Goal: Find specific page/section: Find specific page/section

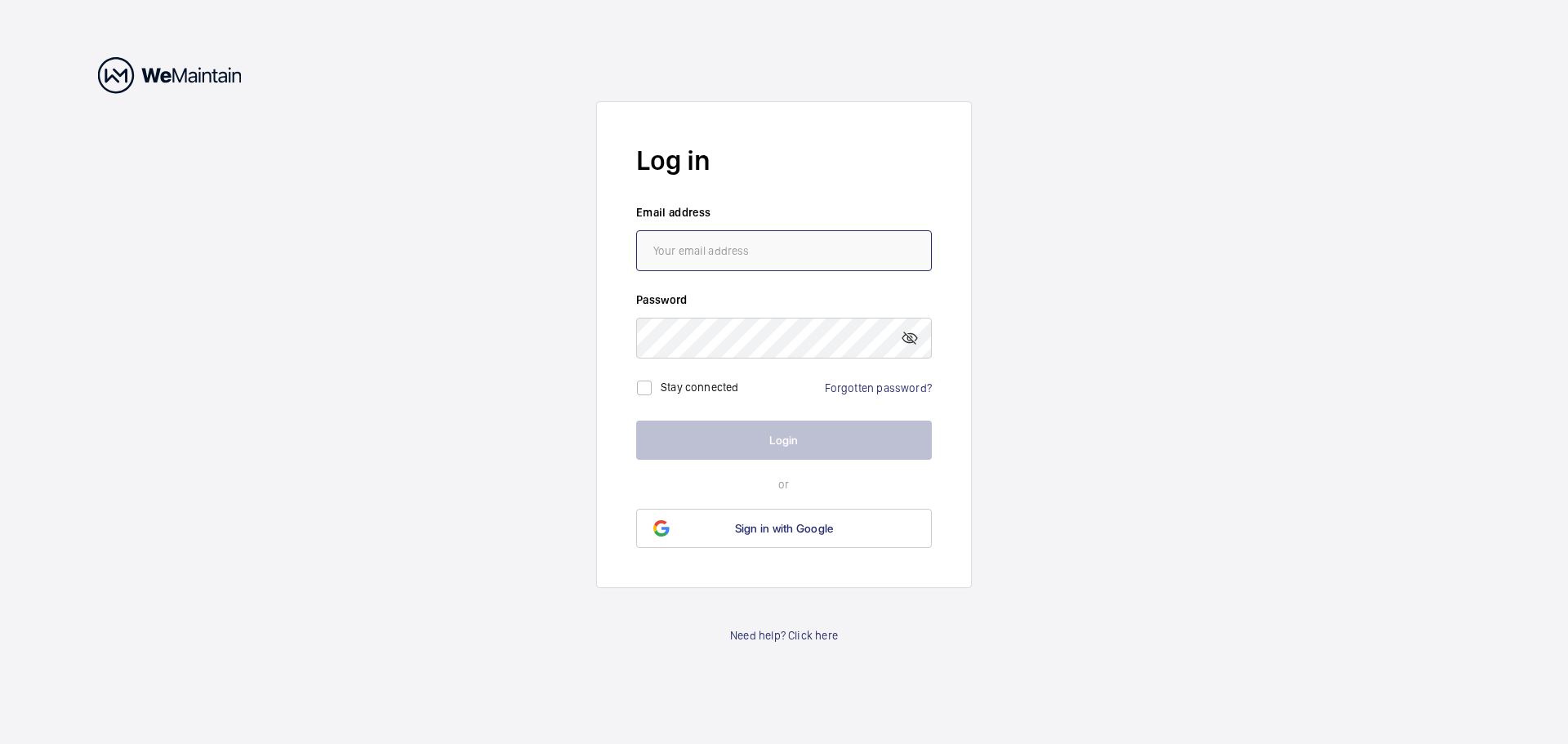
type input "[PERSON_NAME][EMAIL_ADDRESS][PERSON_NAME][DOMAIN_NAME]"
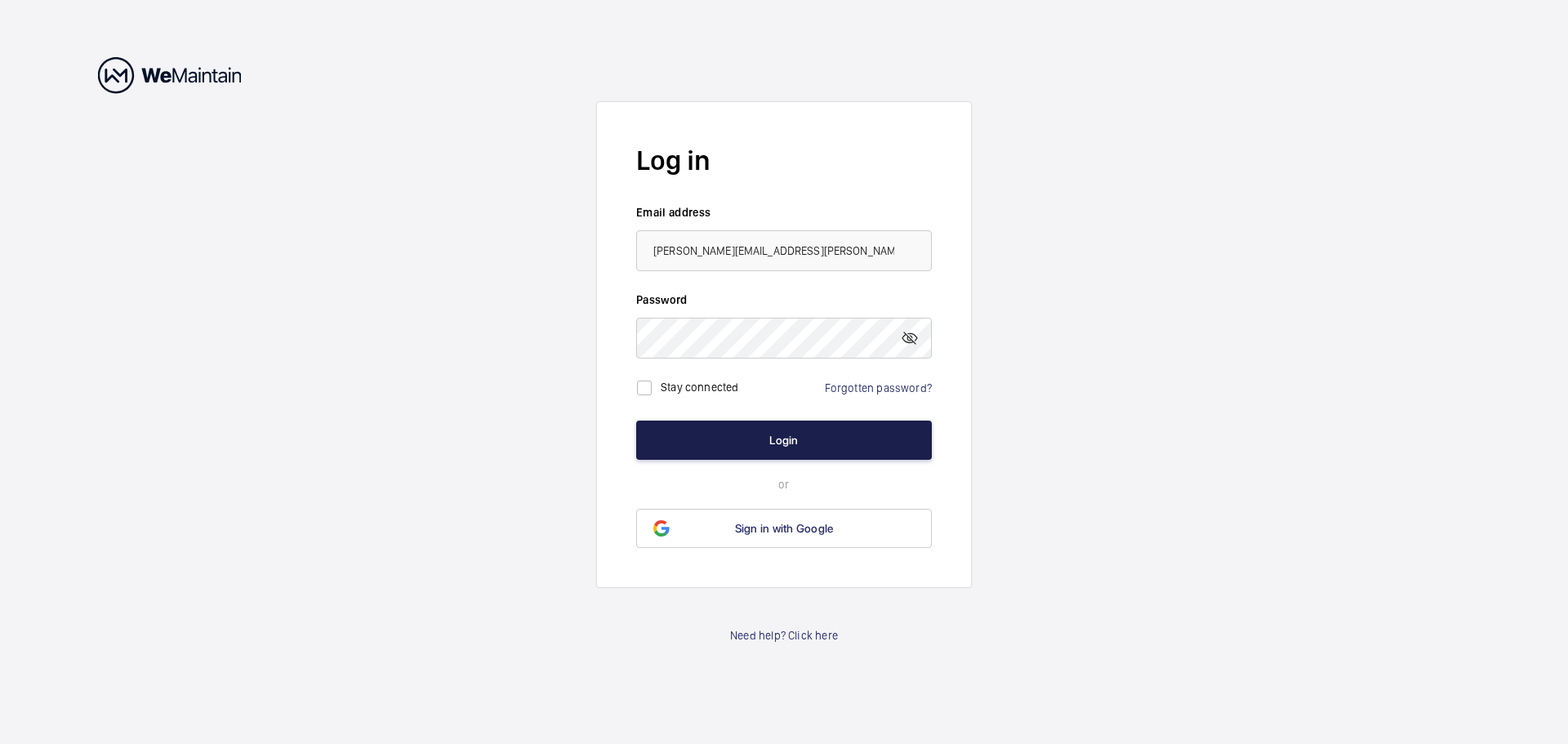
click at [790, 442] on button "Login" at bounding box center [784, 440] width 296 height 39
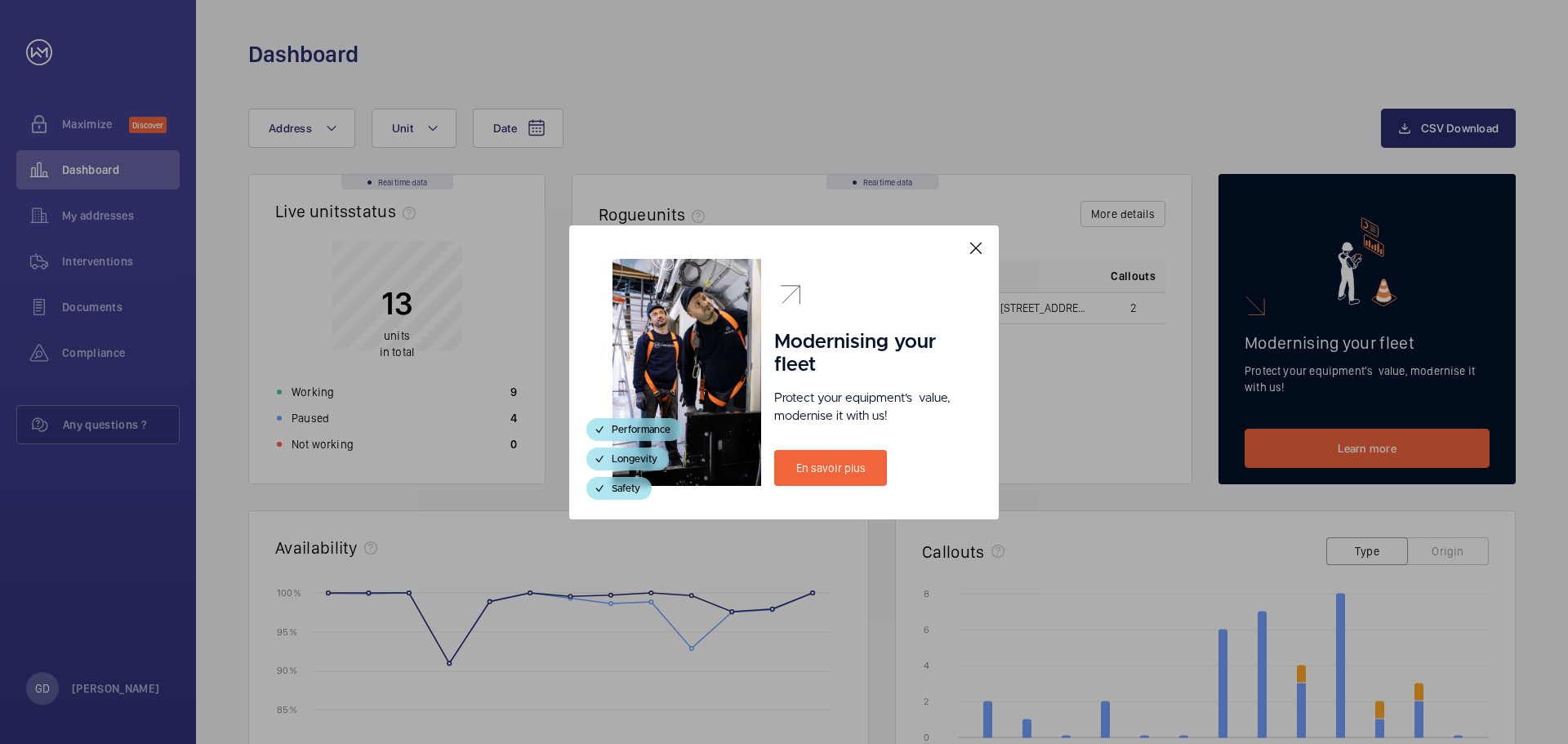
click at [981, 247] on mat-icon at bounding box center [976, 249] width 20 height 20
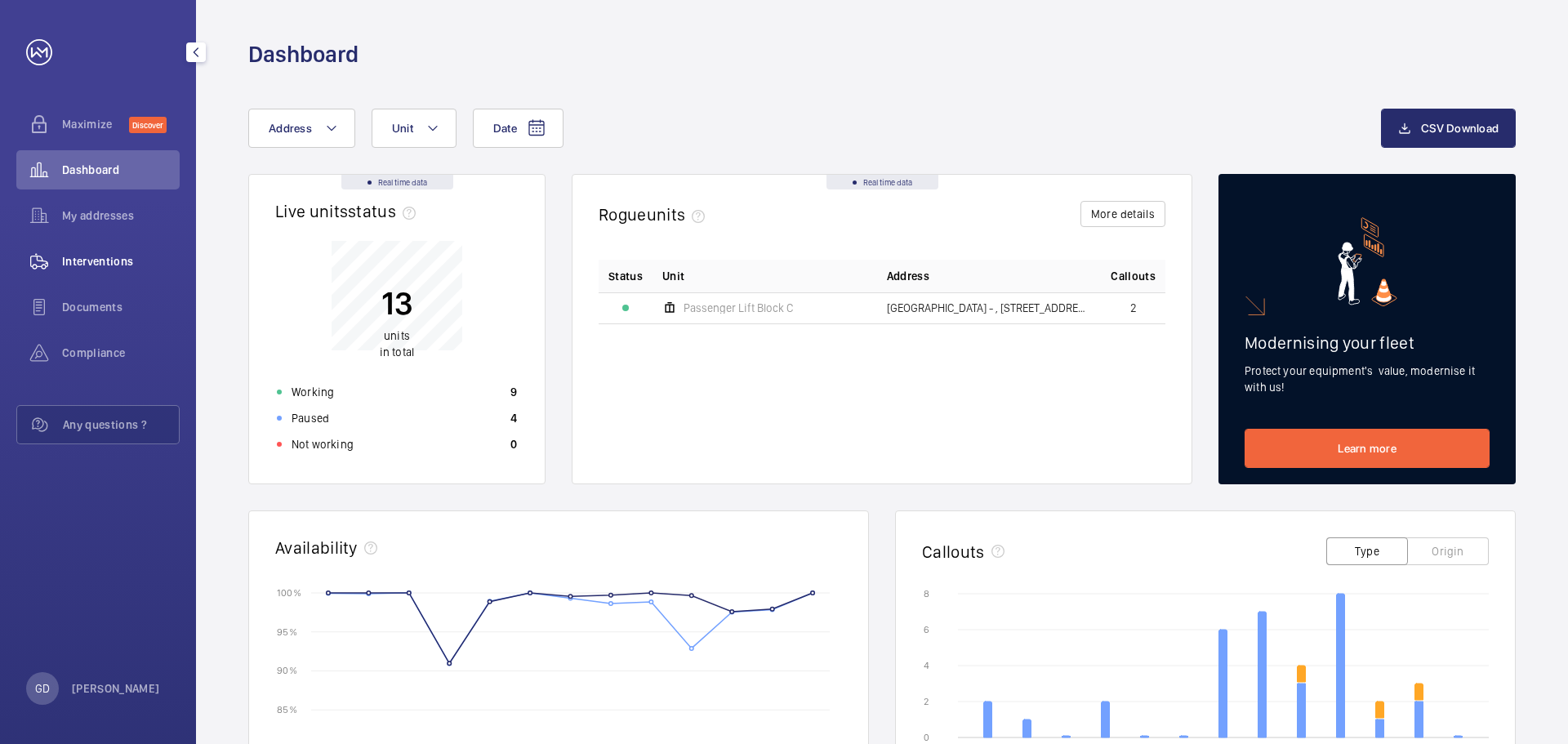
click at [81, 272] on div "Interventions" at bounding box center [98, 261] width 164 height 39
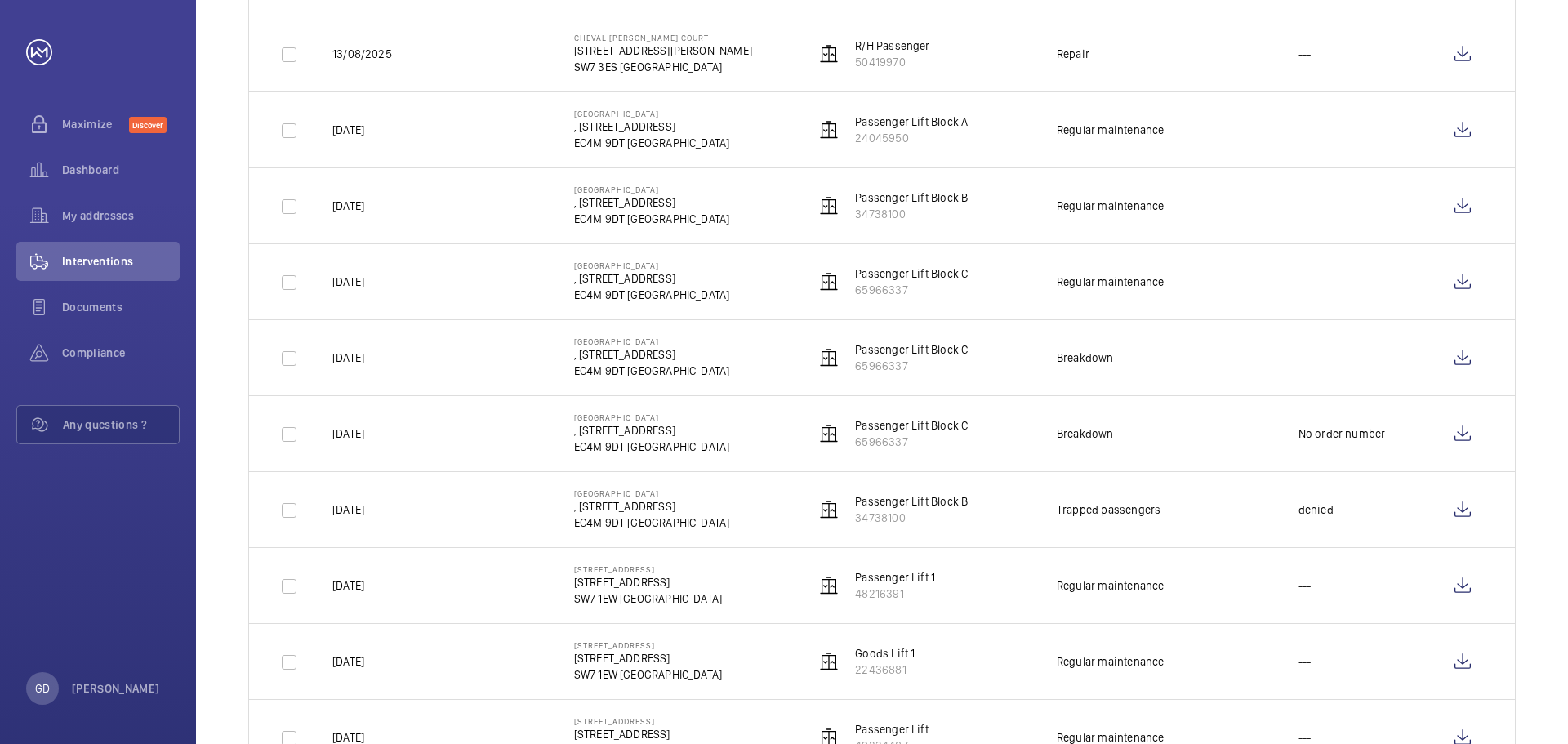
scroll to position [736, 0]
